Goal: Task Accomplishment & Management: Use online tool/utility

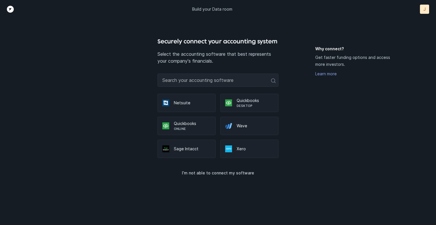
click at [416, 127] on div "Securely connect your accounting system Select the accounting software that bes…" at bounding box center [218, 131] width 436 height 188
